Goal: Task Accomplishment & Management: Complete application form

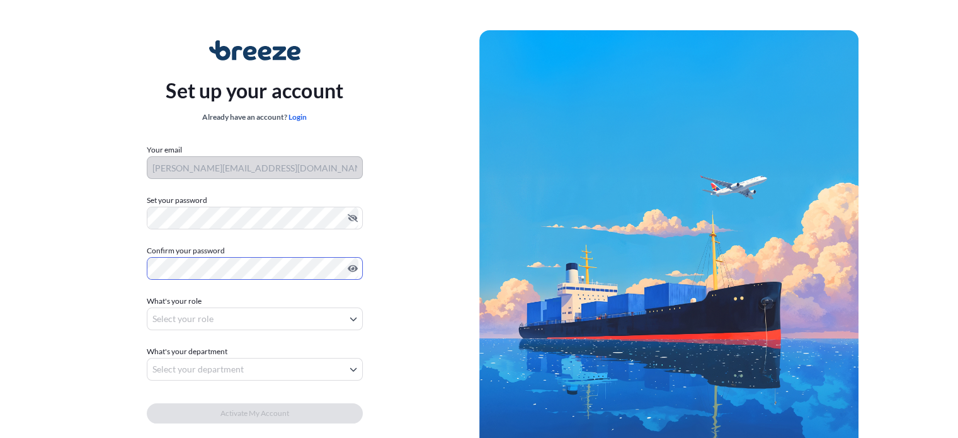
click at [239, 314] on body "Set up your account Already have an account? Login Your email james@ntmklogisti…" at bounding box center [479, 252] width 958 height 504
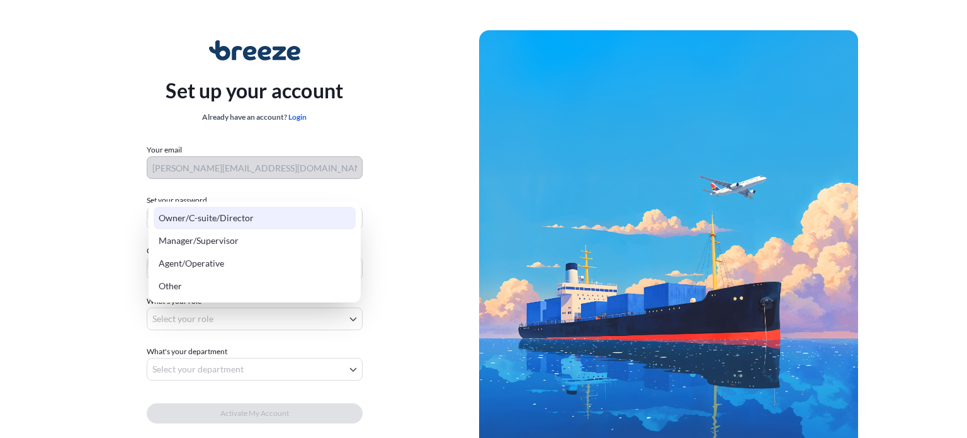
click at [230, 222] on div "Owner/C-suite/Director" at bounding box center [255, 218] width 202 height 23
select select "owner/c-suite/director"
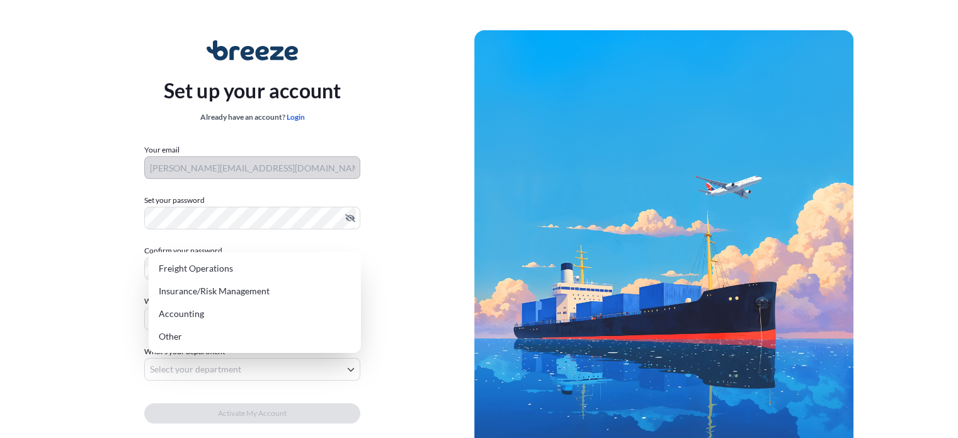
click at [211, 366] on body "Set up your account Already have an account? Login Your email james@ntmklogisti…" at bounding box center [474, 252] width 948 height 504
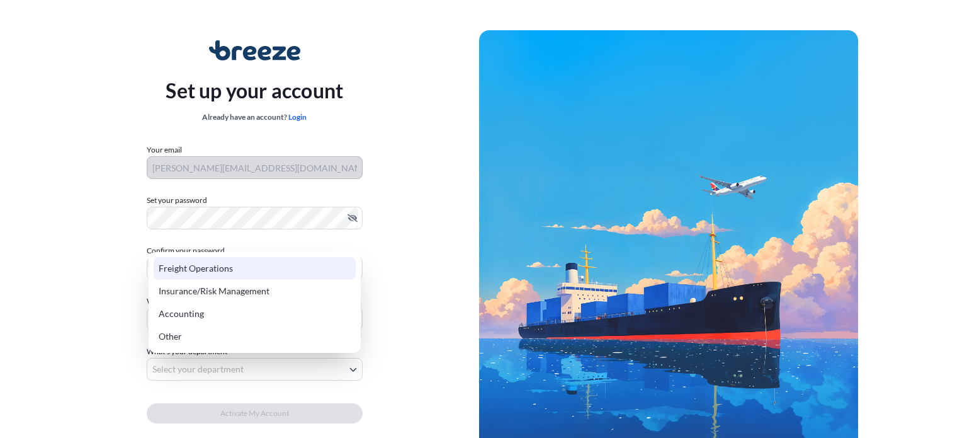
click at [214, 270] on div "Freight Operations" at bounding box center [255, 268] width 202 height 23
select select "freight operations"
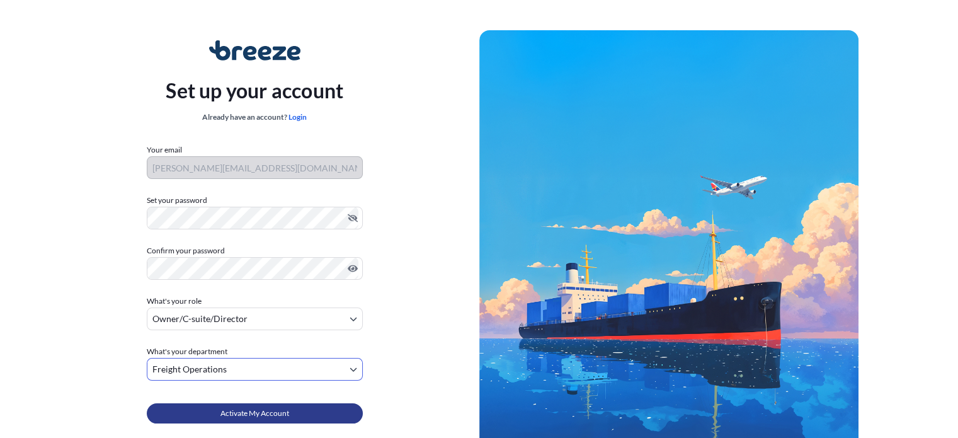
click at [213, 412] on button "Activate My Account" at bounding box center [255, 413] width 216 height 20
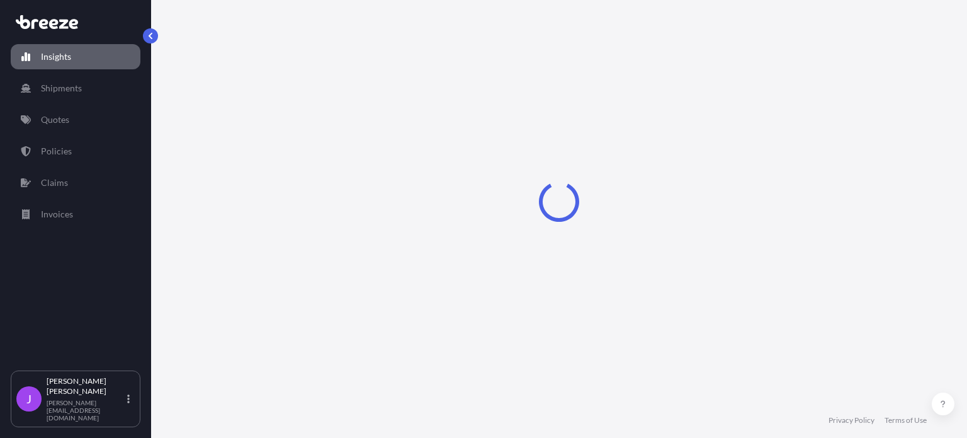
select select "2025"
